Goal: Information Seeking & Learning: Understand process/instructions

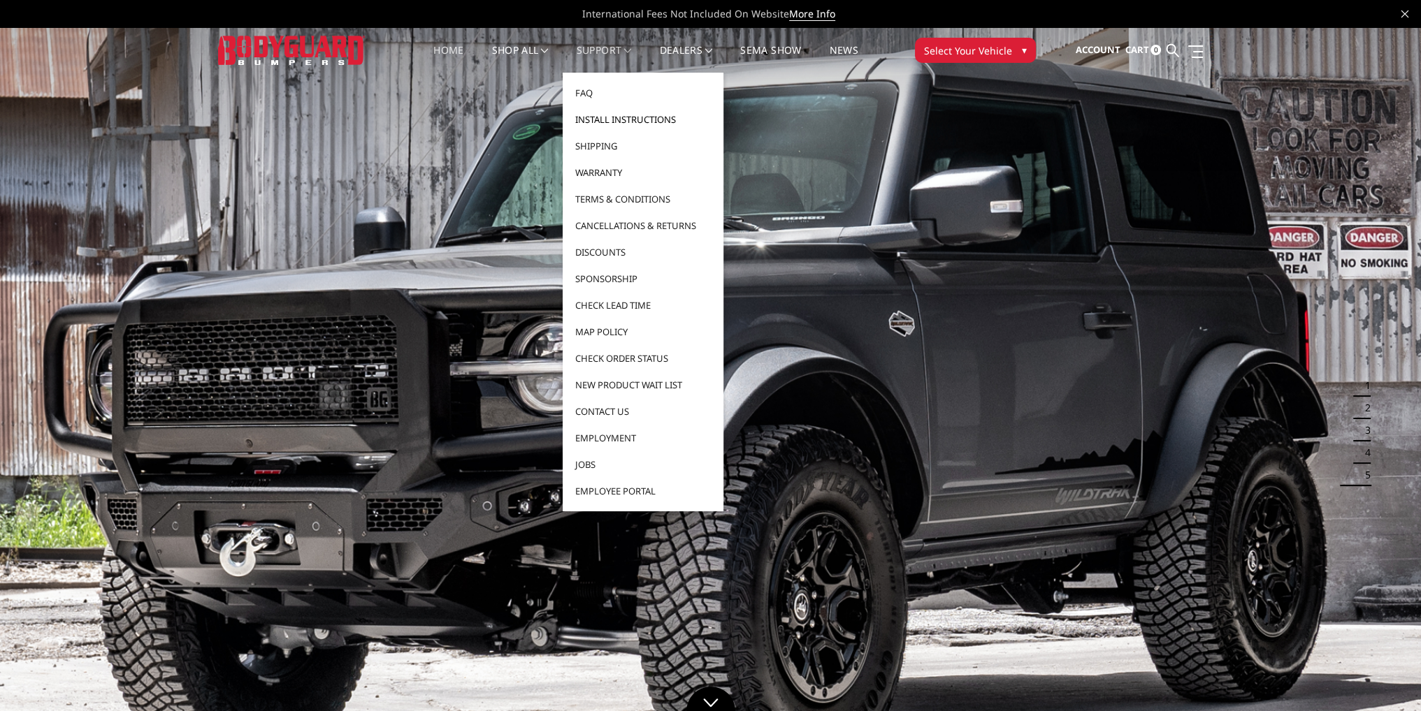
click at [593, 119] on link "Install Instructions" at bounding box center [643, 119] width 150 height 27
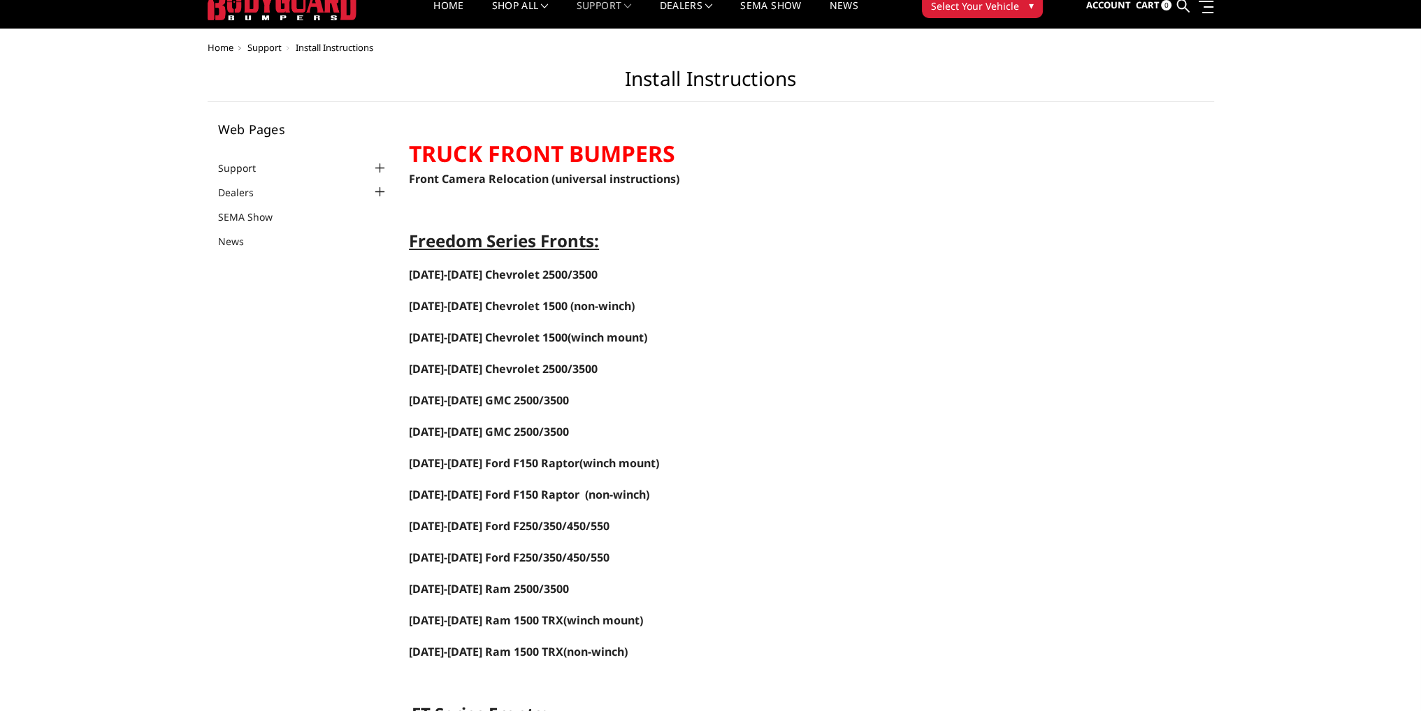
scroll to position [140, 0]
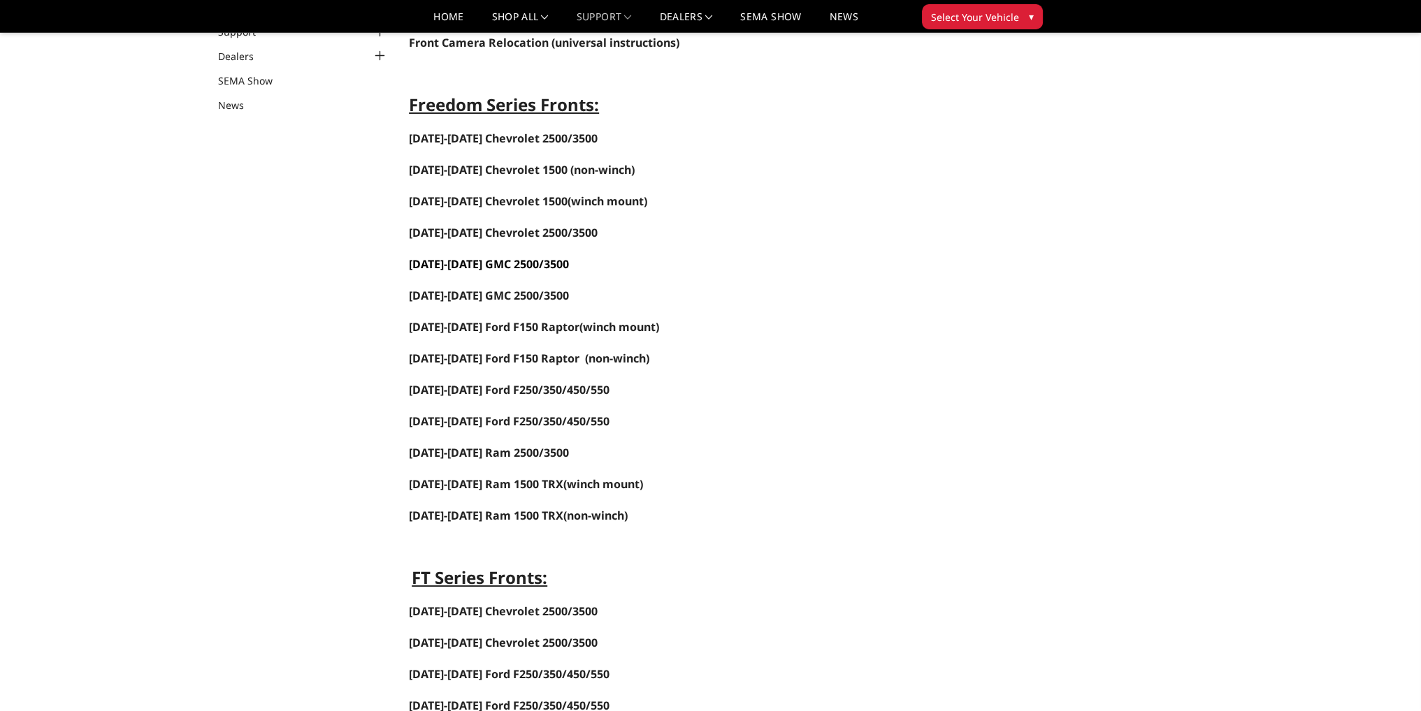
click at [499, 259] on link "2024-2025 GMC 2500/3500" at bounding box center [489, 263] width 160 height 15
click at [447, 15] on link "Home" at bounding box center [448, 22] width 30 height 20
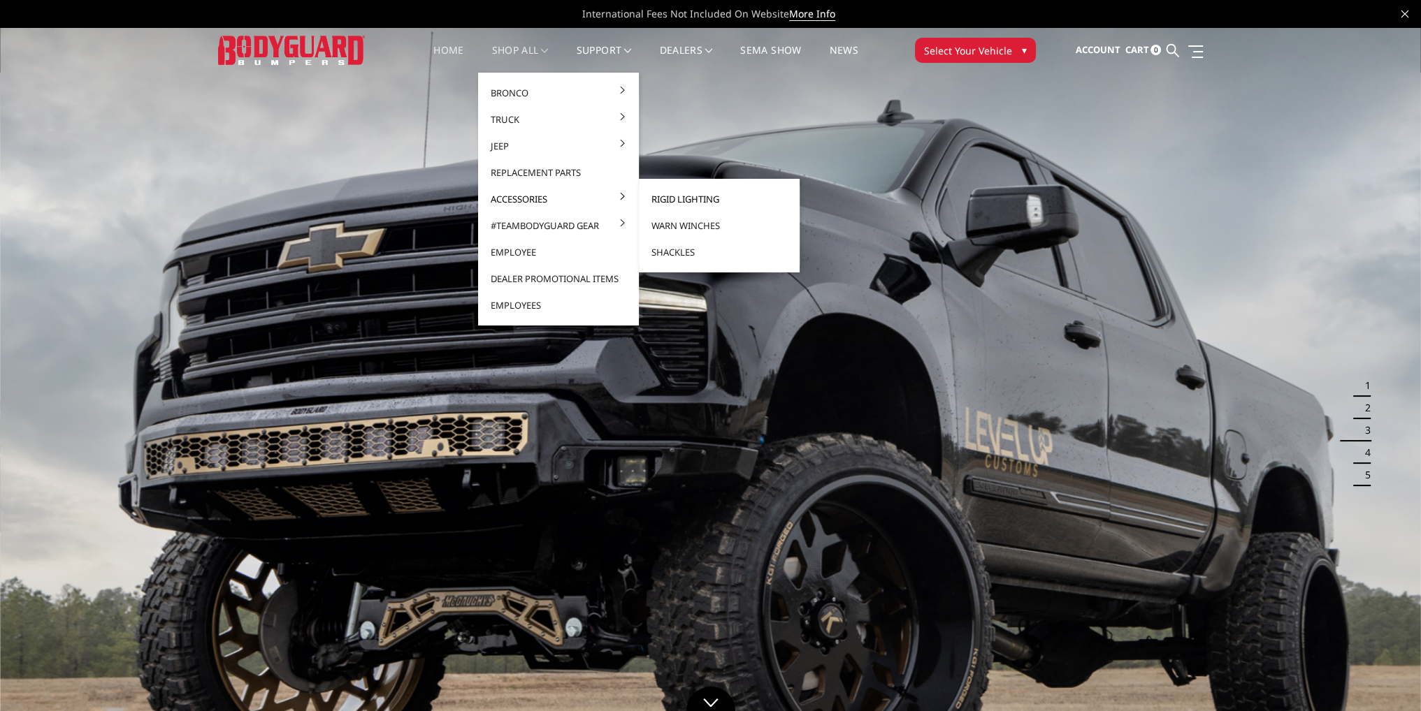
click at [650, 202] on link "Rigid Lighting" at bounding box center [719, 199] width 150 height 27
